Goal: Complete application form

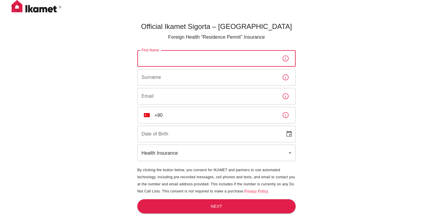
click at [162, 60] on input "First Name" at bounding box center [207, 58] width 140 height 17
type input "BİBİ KHADİCHA"
type input "KHONBOEVA"
type input "[EMAIL_ADDRESS][DOMAIN_NAME]"
type input "[DATE]"
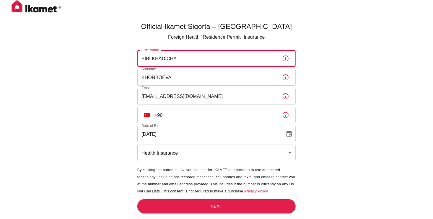
click at [183, 118] on input "+90" at bounding box center [215, 115] width 123 height 17
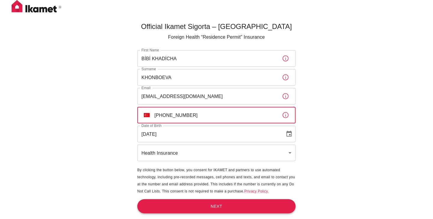
type input "[PHONE_NUMBER]"
click at [217, 213] on button "Next" at bounding box center [216, 206] width 158 height 14
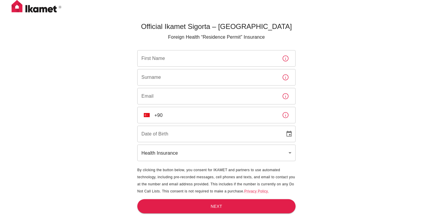
click at [169, 58] on input "First Name" at bounding box center [207, 58] width 140 height 17
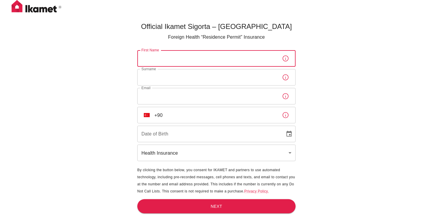
type input "BİBİ KHADİCHA"
type input "KHONBOEVA"
type input "[EMAIL_ADDRESS][DOMAIN_NAME]"
type input "[DATE]"
click at [173, 117] on input "+90" at bounding box center [215, 115] width 123 height 17
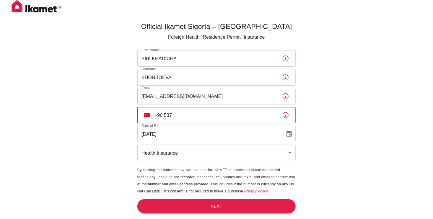
type input "+90 537"
